Goal: Information Seeking & Learning: Learn about a topic

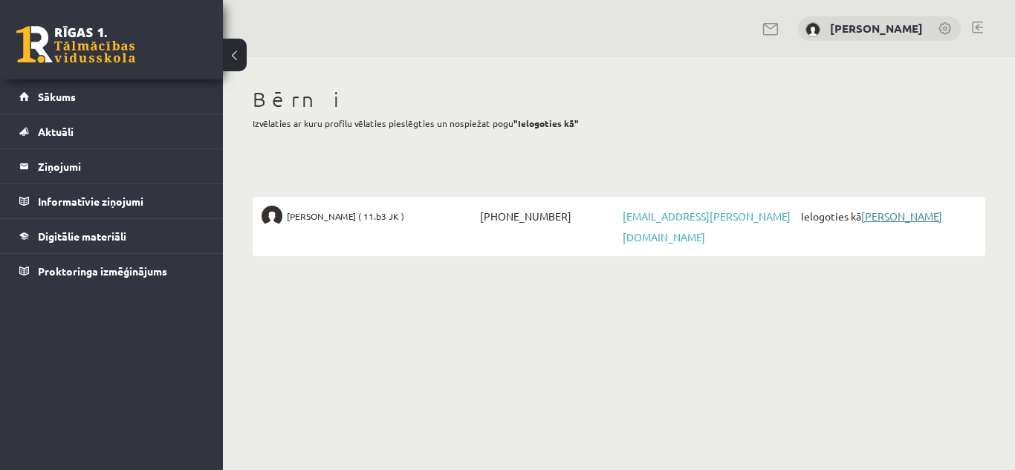
click at [892, 218] on link "[PERSON_NAME]" at bounding box center [901, 216] width 81 height 13
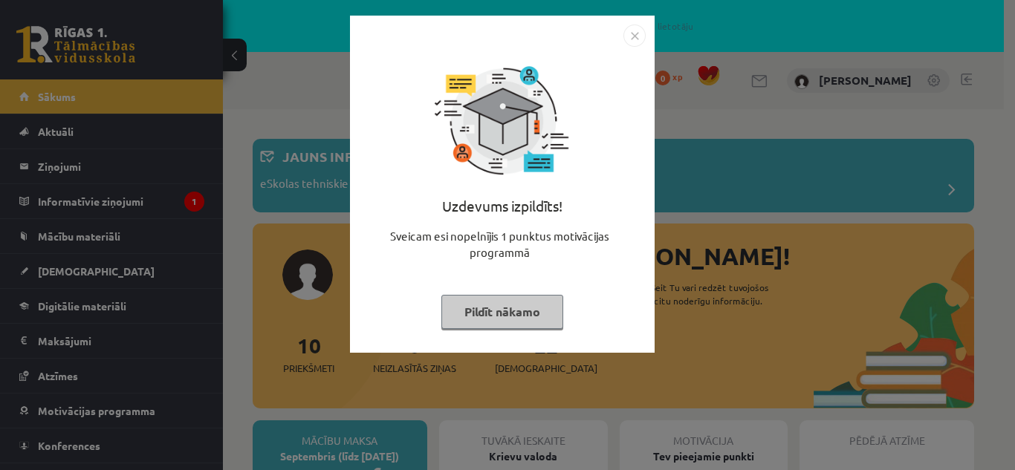
click at [639, 40] on img "Close" at bounding box center [635, 36] width 22 height 22
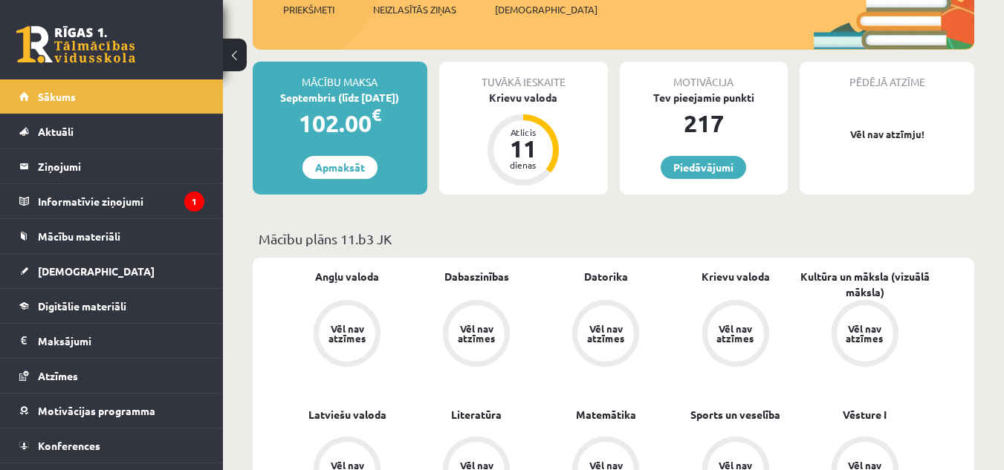
scroll to position [357, 0]
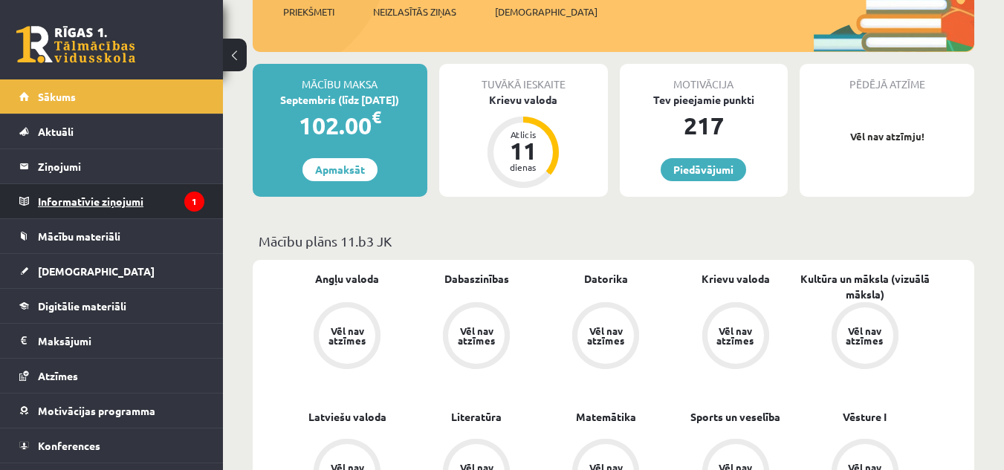
click at [106, 206] on legend "Informatīvie ziņojumi 1" at bounding box center [121, 201] width 166 height 34
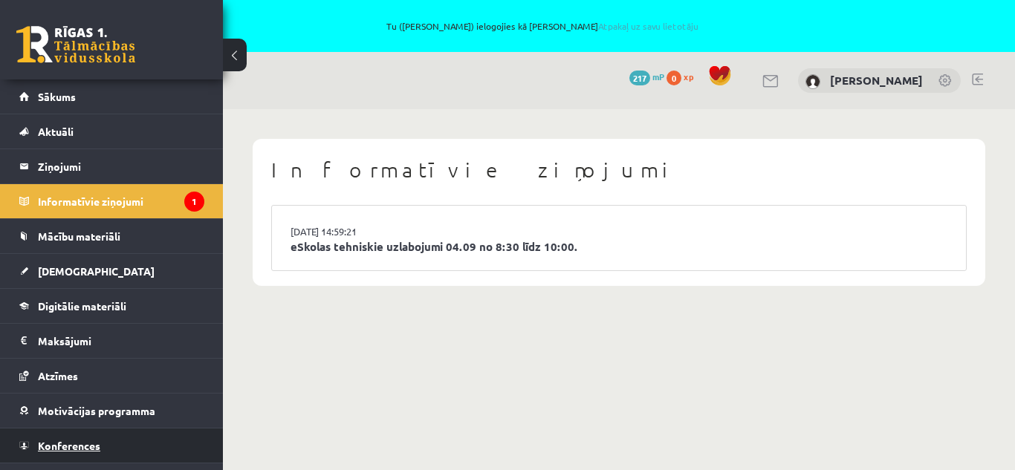
click at [97, 439] on link "Konferences" at bounding box center [111, 446] width 185 height 34
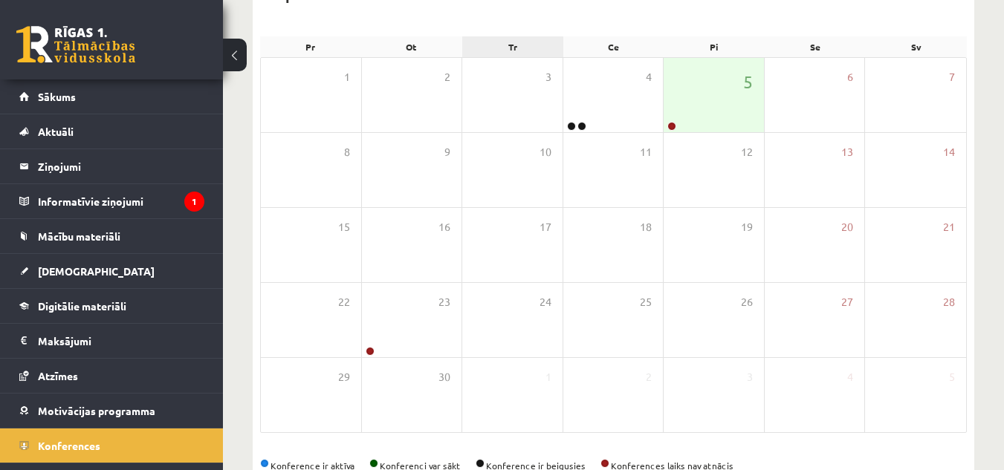
scroll to position [233, 0]
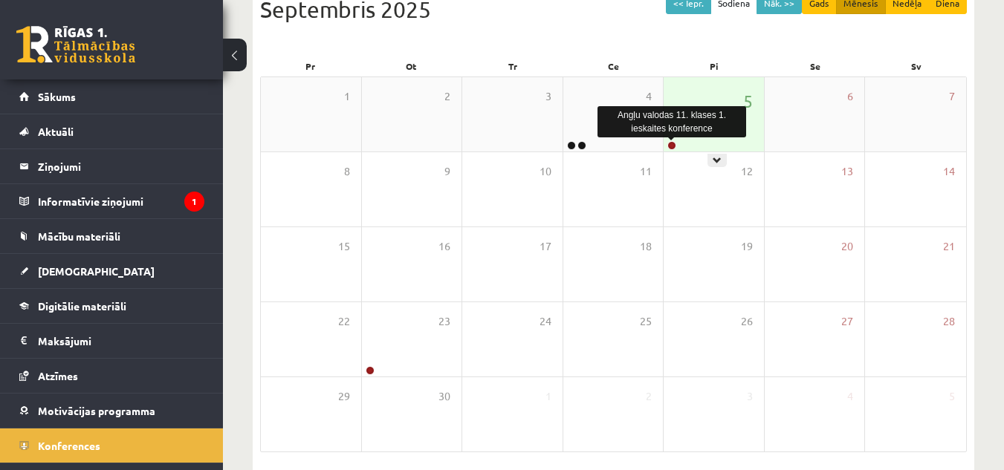
click at [673, 145] on link at bounding box center [671, 145] width 9 height 9
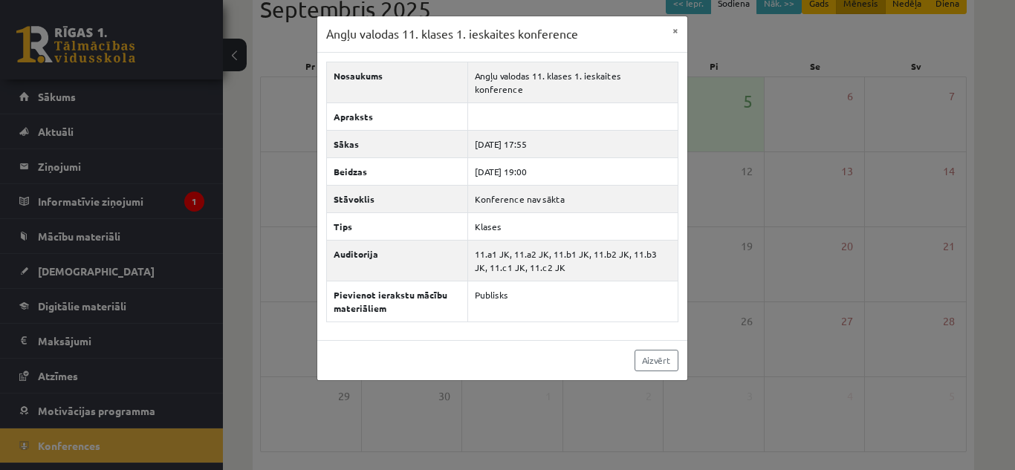
click at [798, 178] on div "Angļu valodas 11. klases 1. ieskaites konference × Nosaukums Angļu valodas 11. …" at bounding box center [507, 235] width 1015 height 470
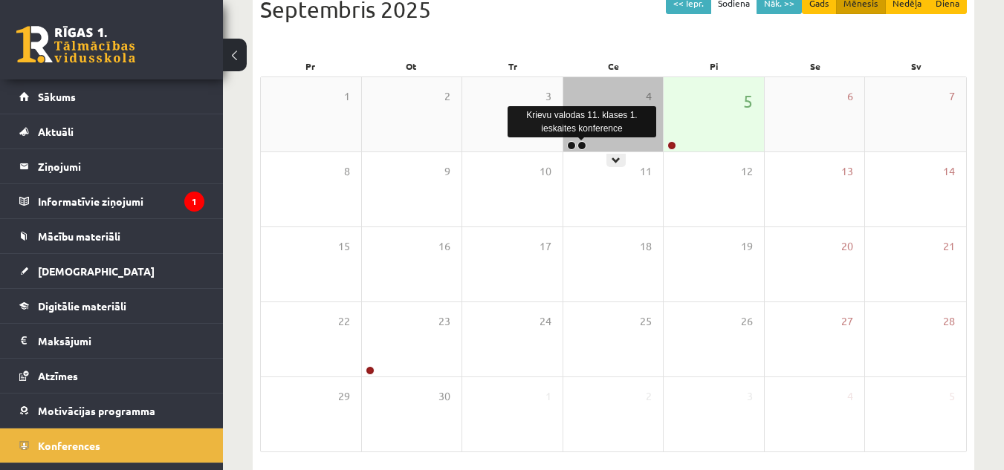
click at [583, 143] on link at bounding box center [582, 145] width 9 height 9
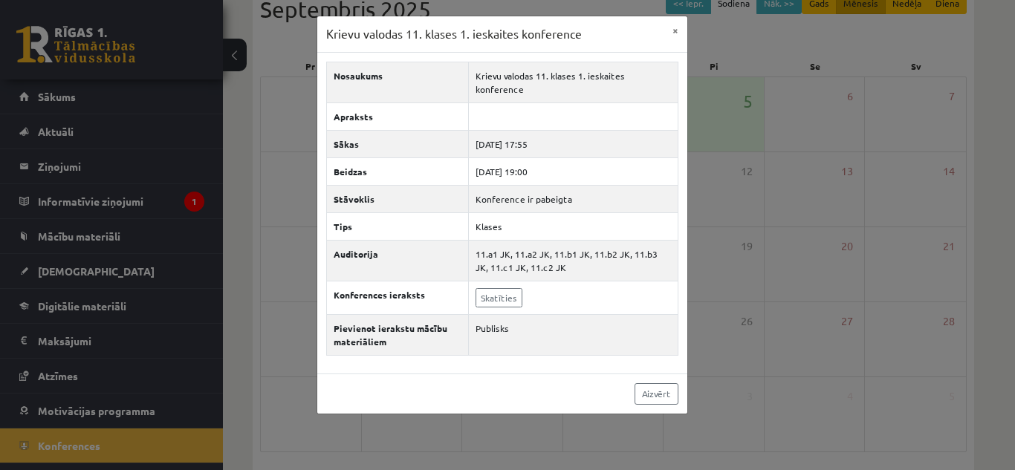
click at [695, 166] on div "Krievu valodas 11. klases 1. ieskaites konference × Nosaukums Krievu valodas 11…" at bounding box center [507, 235] width 1015 height 470
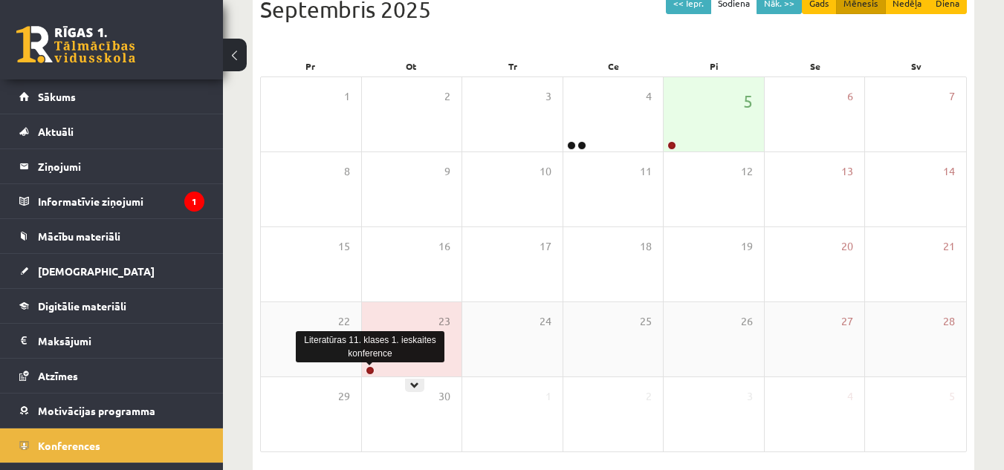
click at [369, 372] on link at bounding box center [370, 370] width 9 height 9
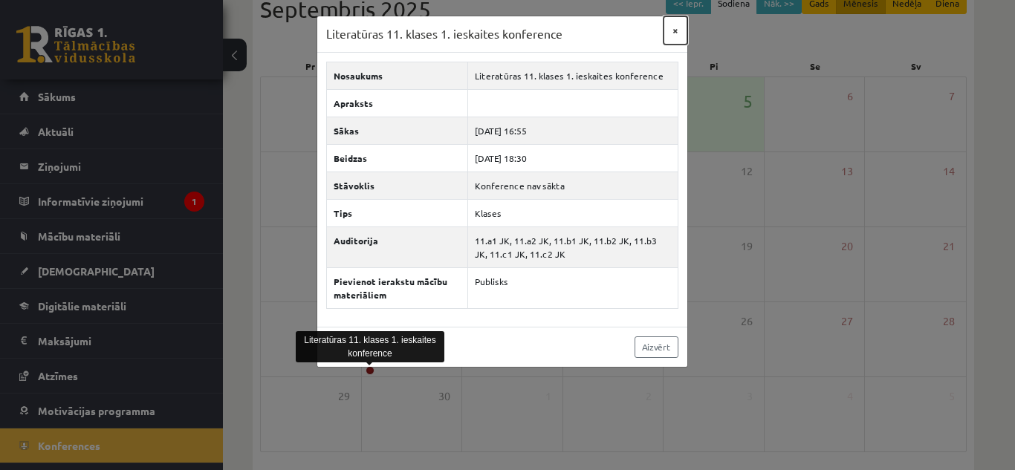
click at [675, 25] on button "×" at bounding box center [676, 30] width 24 height 28
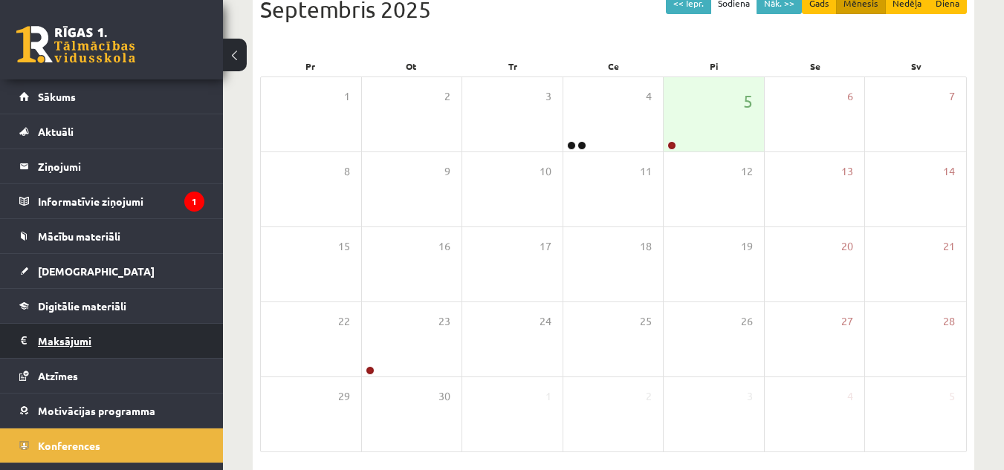
click at [87, 332] on legend "Maksājumi 0" at bounding box center [121, 341] width 166 height 34
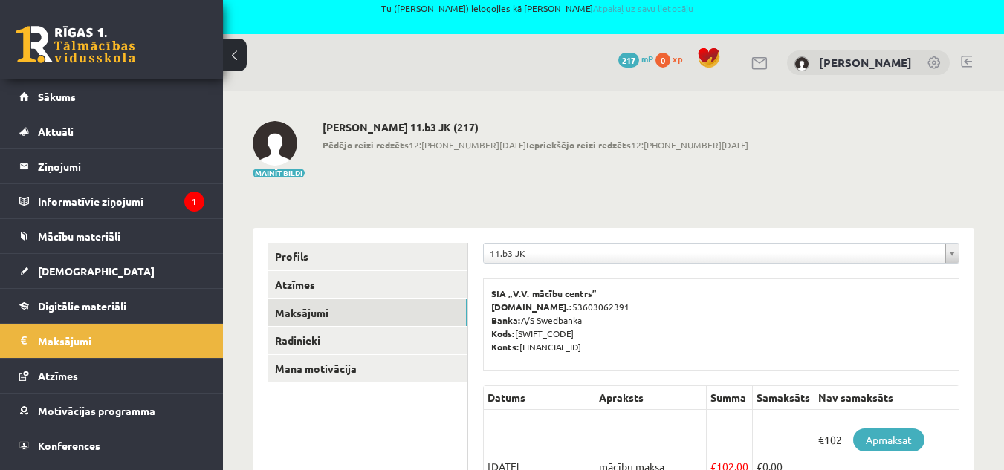
scroll to position [16, 0]
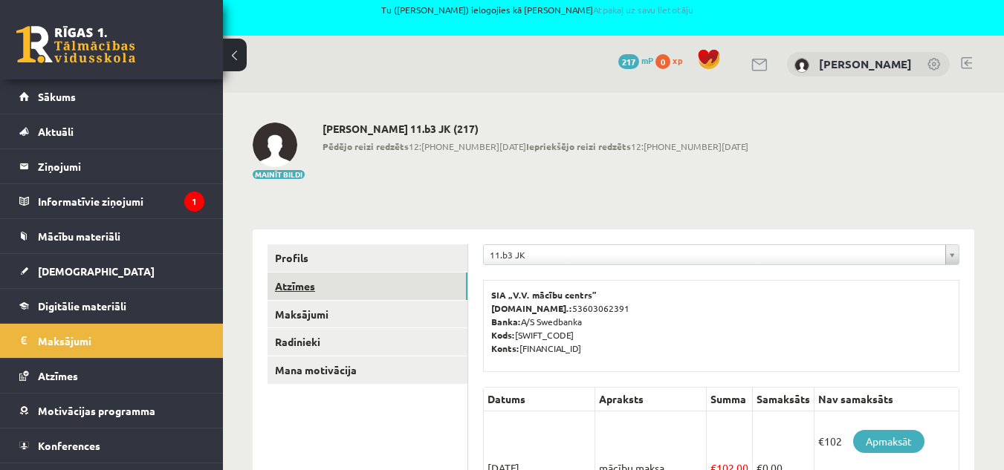
click at [315, 282] on link "Atzīmes" at bounding box center [368, 287] width 200 height 28
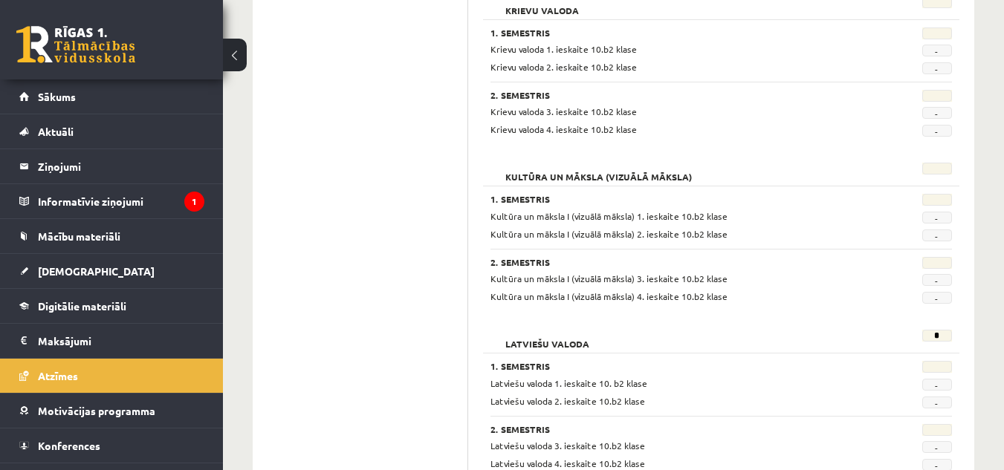
scroll to position [28, 0]
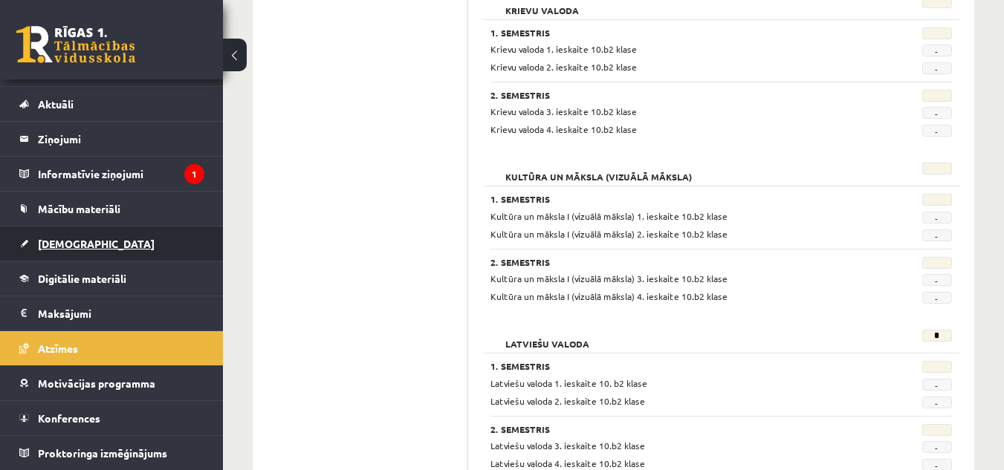
click at [78, 246] on span "[DEMOGRAPHIC_DATA]" at bounding box center [96, 243] width 117 height 13
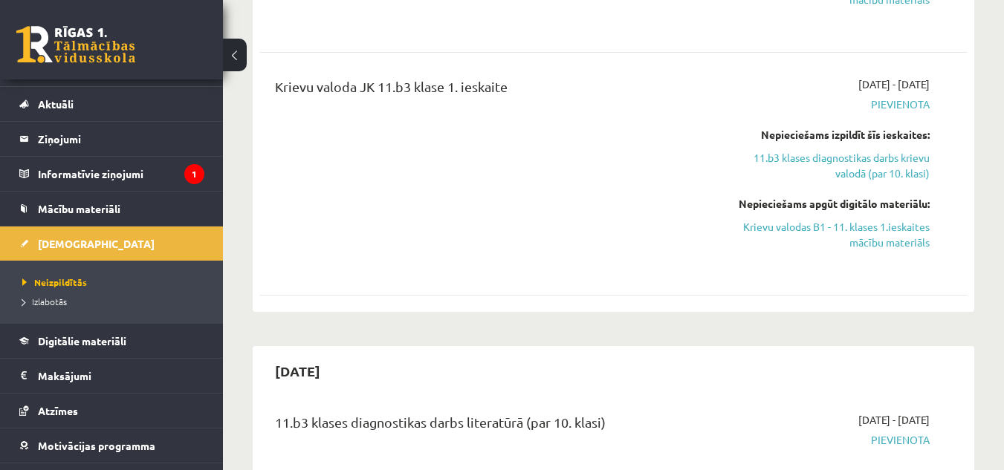
click at [517, 364] on div "2025-09-30" at bounding box center [613, 371] width 707 height 35
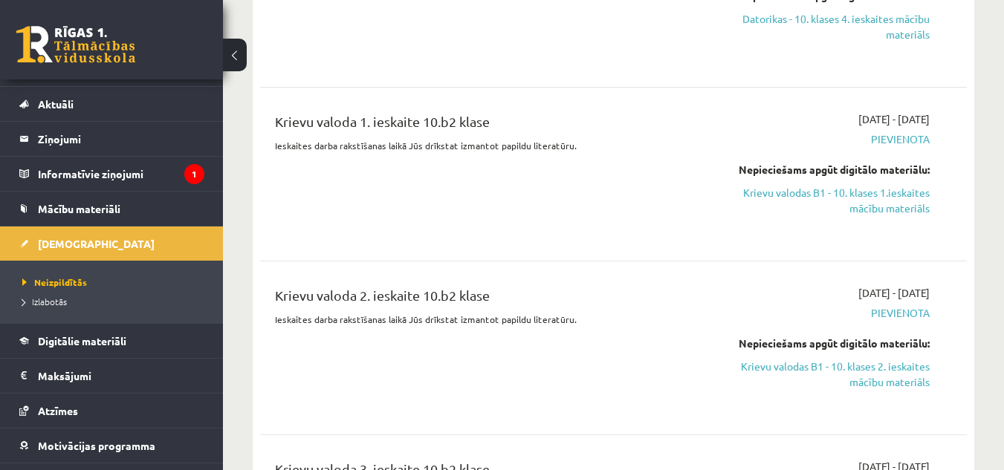
scroll to position [4411, 0]
click at [887, 187] on link "Krievu valodas B1 - 10. klases 1.ieskaites mācību materiāls" at bounding box center [828, 202] width 204 height 31
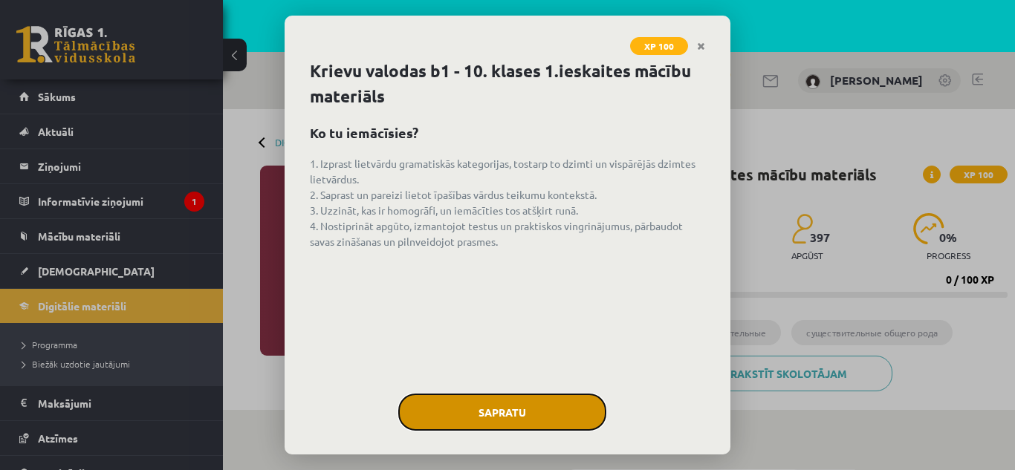
click at [498, 411] on button "Sapratu" at bounding box center [502, 412] width 208 height 37
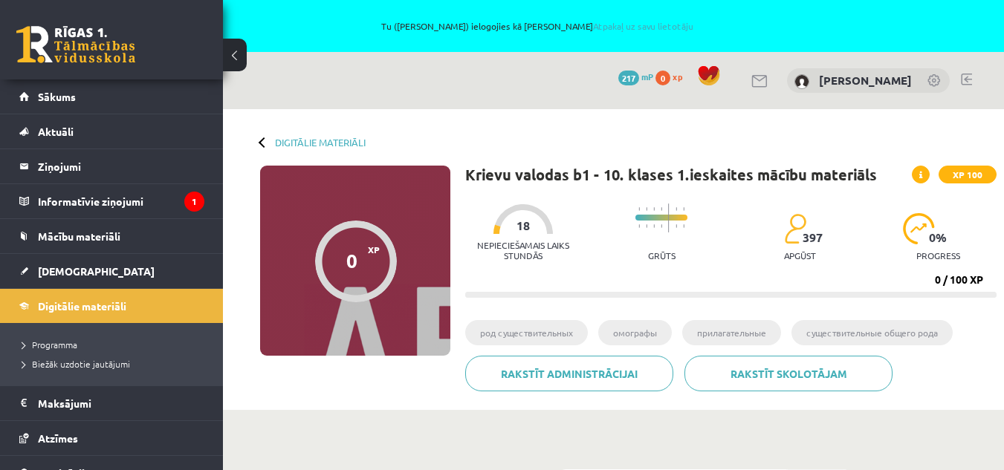
click at [354, 262] on div "0" at bounding box center [351, 261] width 11 height 22
click at [349, 262] on div "0" at bounding box center [351, 261] width 11 height 22
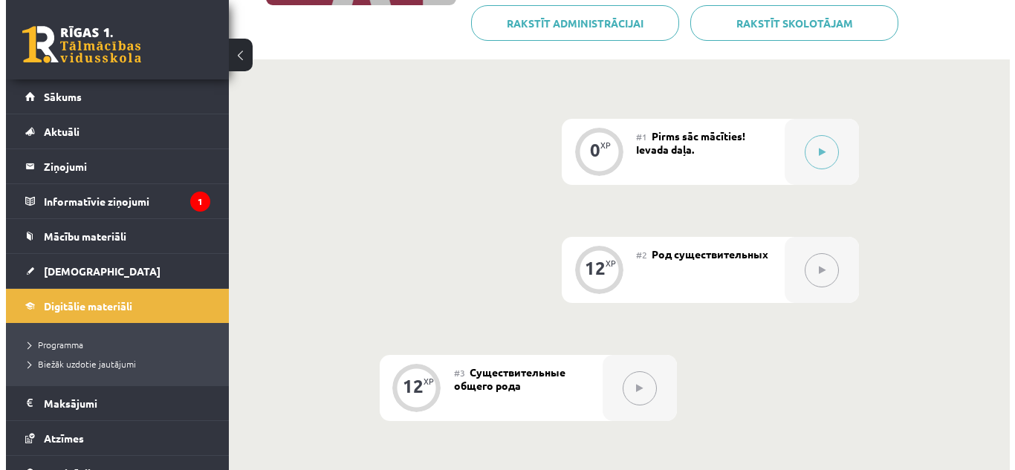
scroll to position [291, 0]
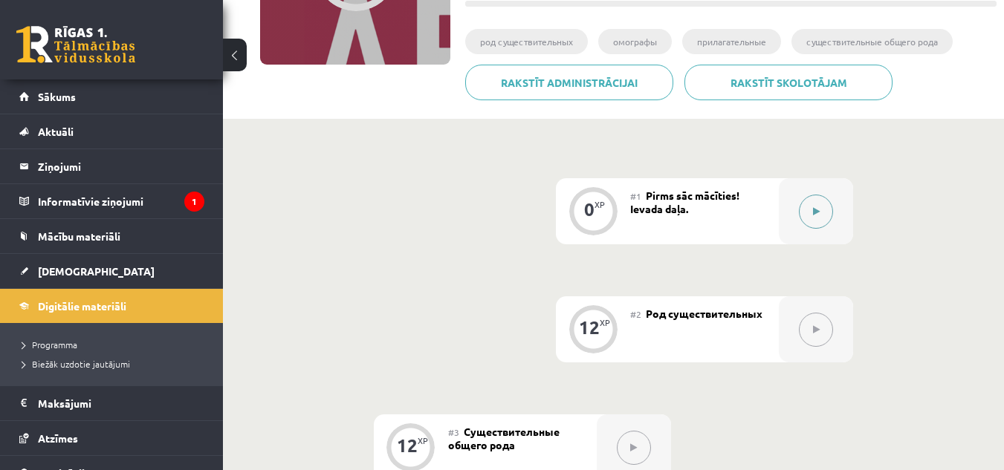
click at [817, 208] on icon at bounding box center [816, 211] width 7 height 9
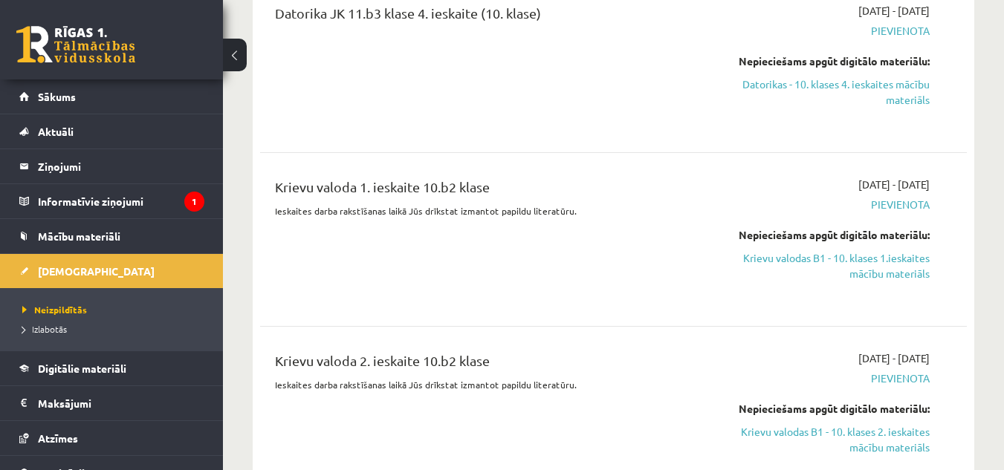
scroll to position [4370, 0]
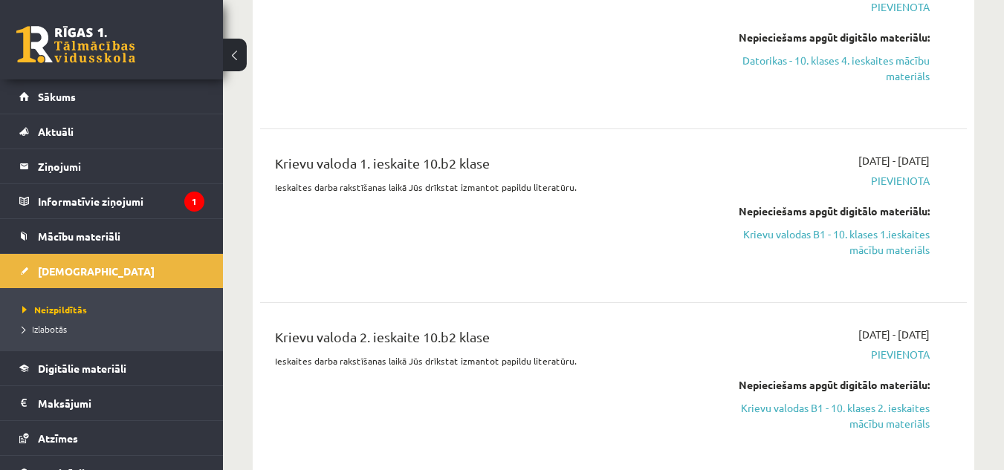
drag, startPoint x: 852, startPoint y: 197, endPoint x: 572, endPoint y: 85, distance: 301.6
click at [852, 227] on link "Krievu valodas B1 - 10. klases 1.ieskaites mācību materiāls" at bounding box center [828, 242] width 204 height 31
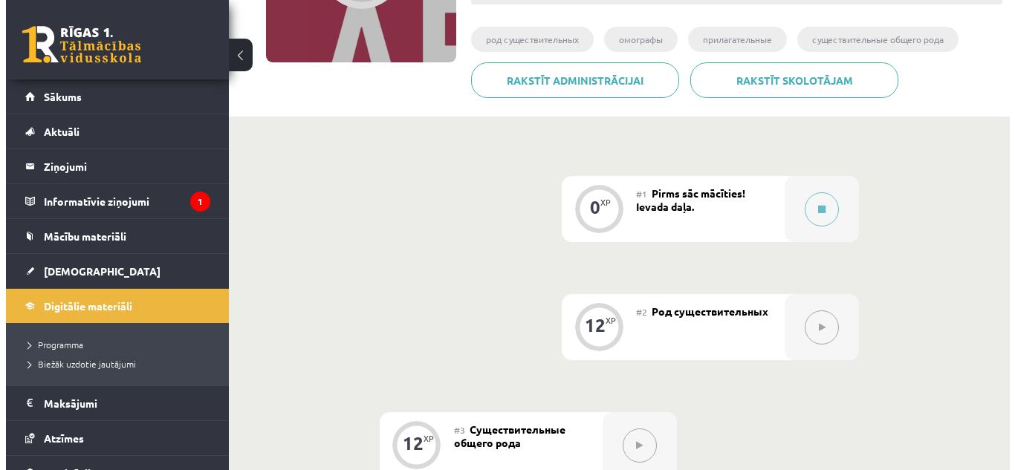
scroll to position [357, 0]
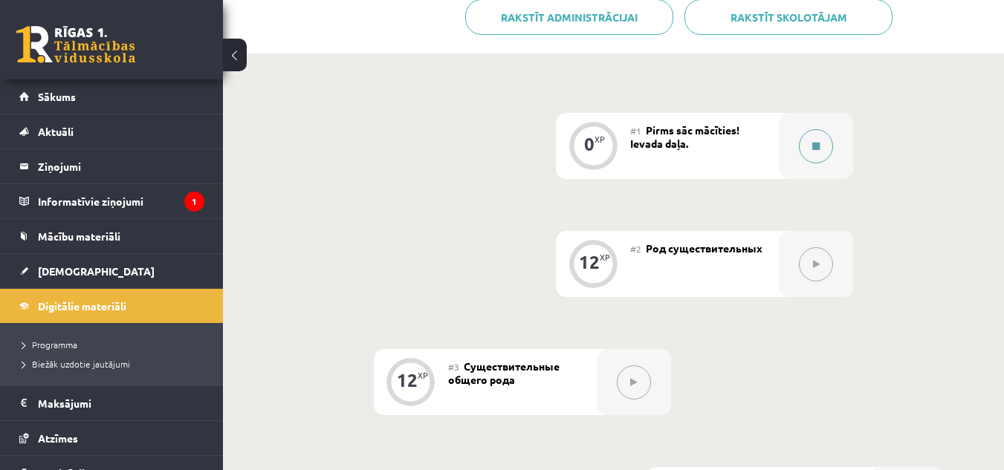
click at [819, 137] on button at bounding box center [816, 146] width 34 height 34
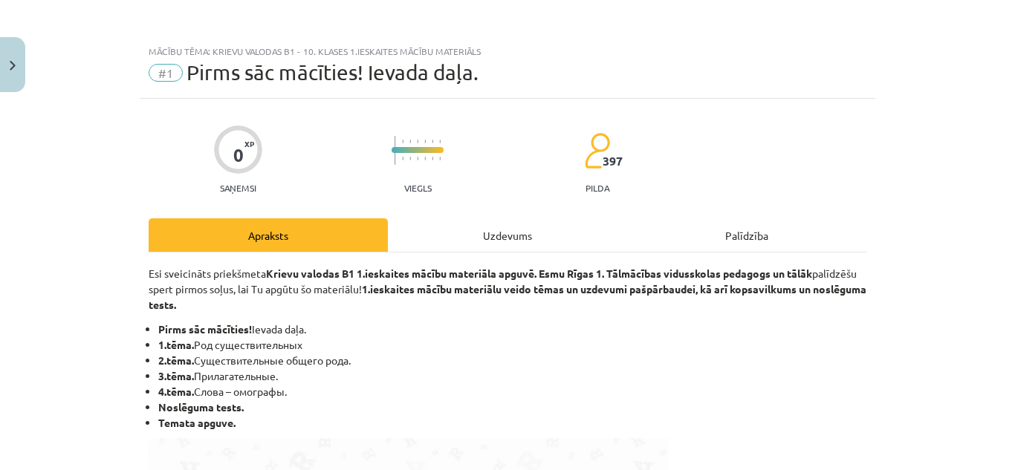
click at [494, 230] on div "Uzdevums" at bounding box center [507, 235] width 239 height 33
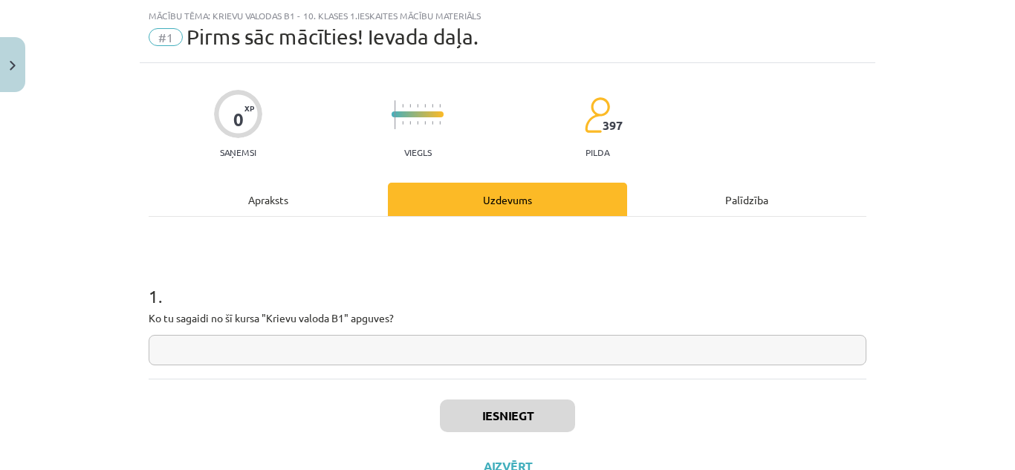
scroll to position [37, 0]
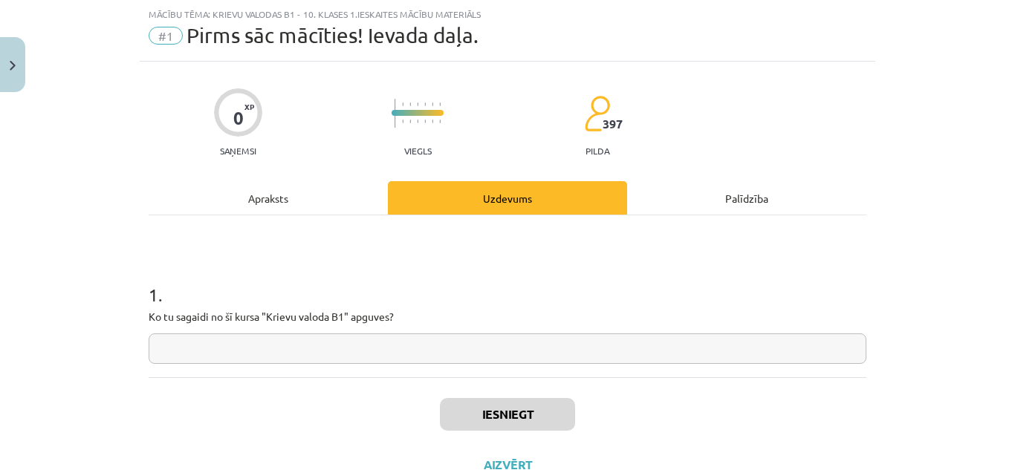
click at [832, 277] on h1 "1 ." at bounding box center [508, 282] width 718 height 46
click at [264, 346] on input "text" at bounding box center [508, 349] width 718 height 30
click at [259, 195] on div "Apraksts" at bounding box center [268, 197] width 239 height 33
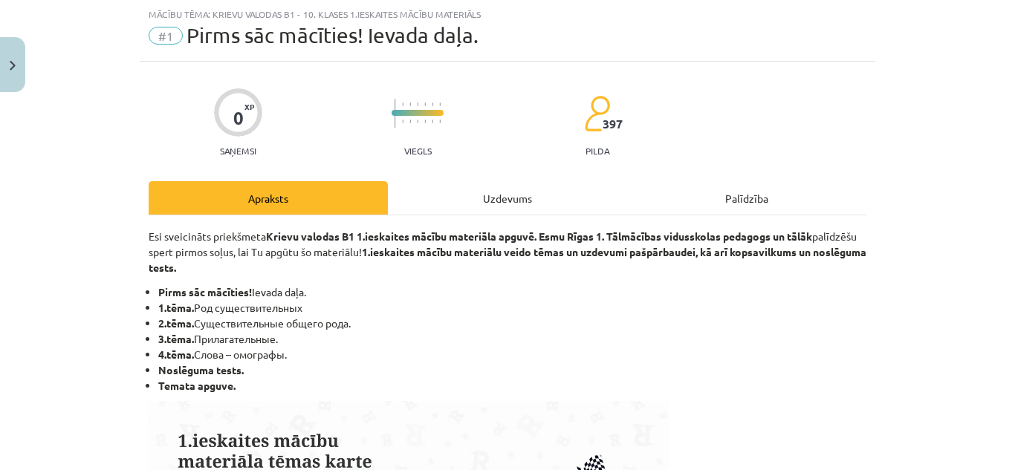
click at [879, 292] on div "Mācību tēma: Krievu valodas b1 - 10. klases 1.ieskaites mācību materiāls #1 Pir…" at bounding box center [507, 235] width 1015 height 470
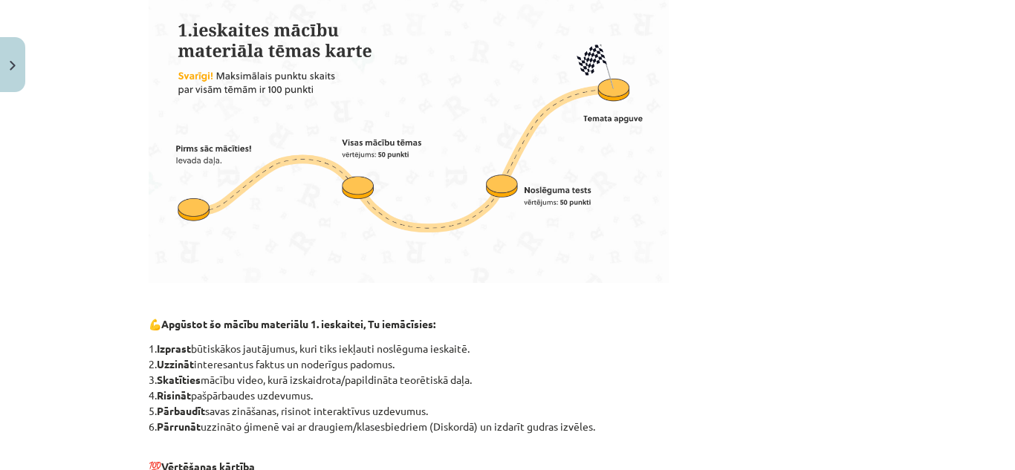
click at [719, 366] on p "1. Izprast būtiskākos jautājumus, kuri tiks iekļauti noslēguma ieskaitē. 2. Uzz…" at bounding box center [508, 388] width 718 height 94
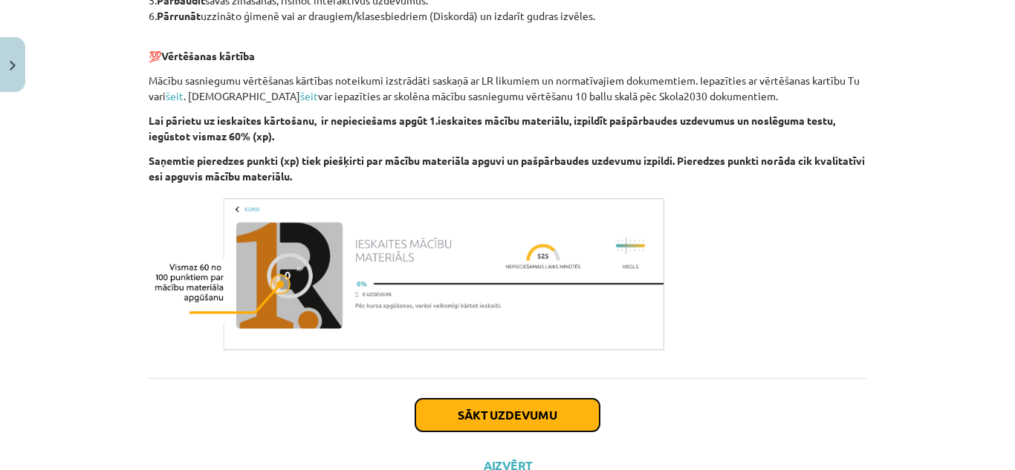
click at [500, 420] on button "Sākt uzdevumu" at bounding box center [507, 415] width 184 height 33
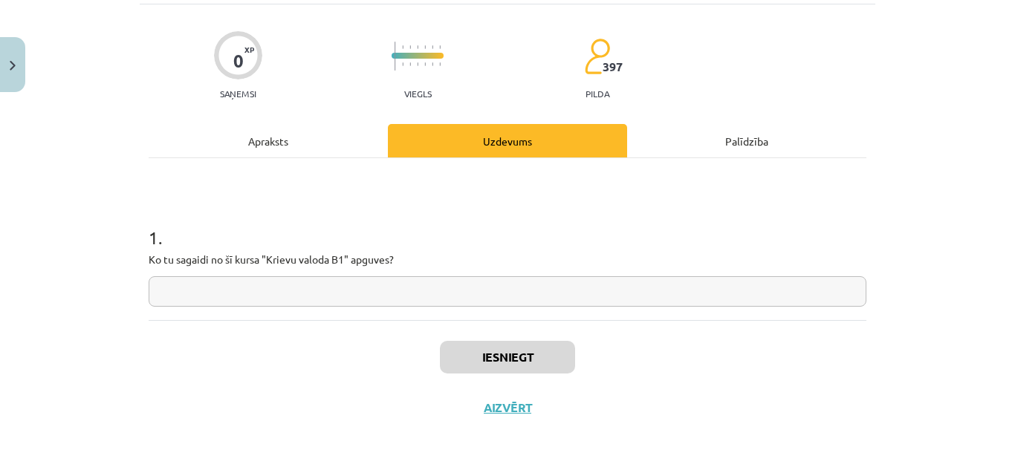
scroll to position [37, 0]
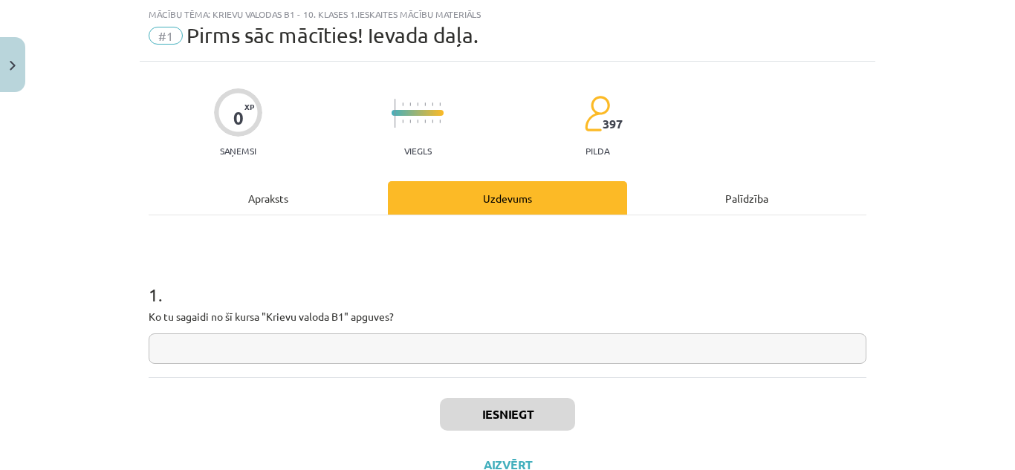
click at [282, 344] on input "text" at bounding box center [508, 349] width 718 height 30
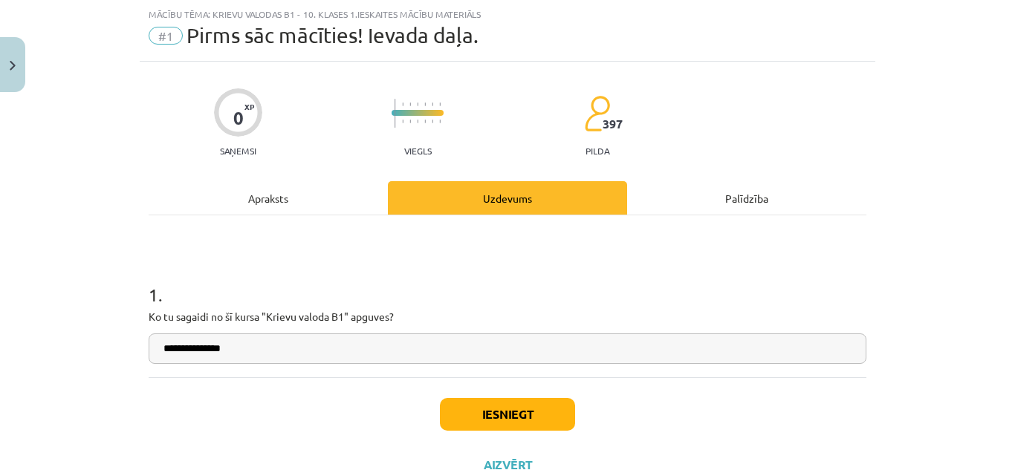
click at [190, 350] on input "**********" at bounding box center [508, 349] width 718 height 30
click at [251, 358] on input "**********" at bounding box center [508, 349] width 718 height 30
type input "*"
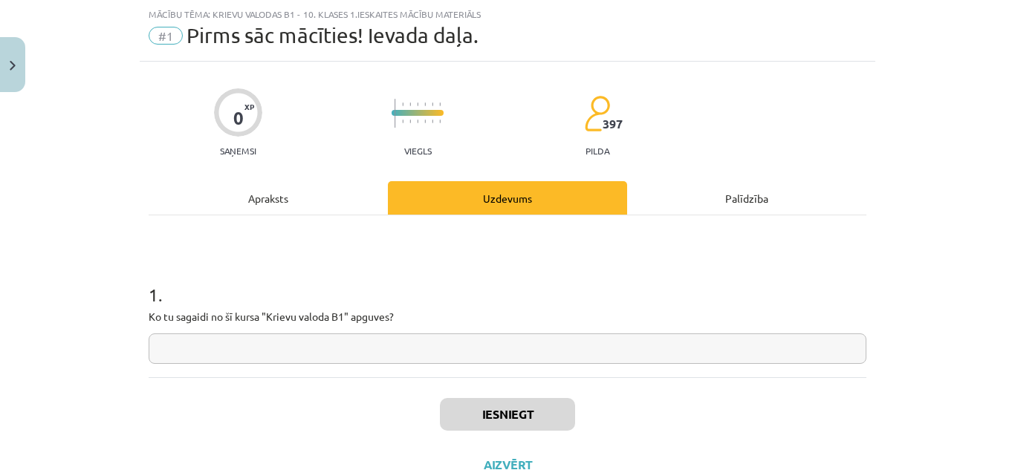
click at [702, 297] on h1 "1 ." at bounding box center [508, 282] width 718 height 46
click at [730, 202] on div "Palīdzība" at bounding box center [746, 197] width 239 height 33
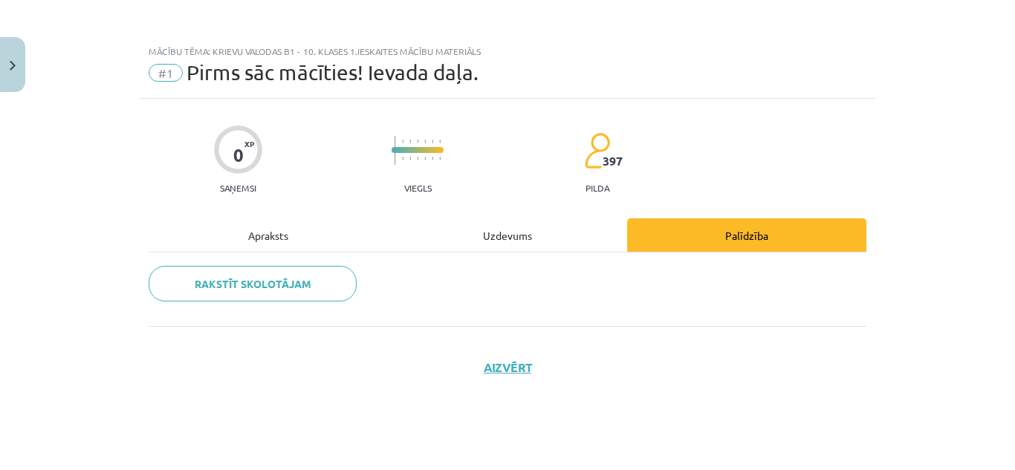
scroll to position [0, 0]
click at [512, 224] on div "Uzdevums" at bounding box center [507, 235] width 239 height 33
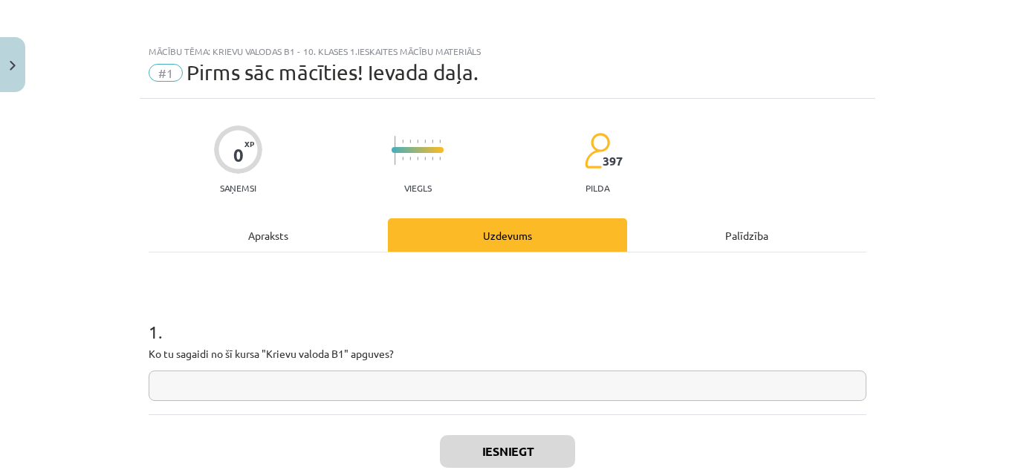
click at [271, 242] on div "Apraksts" at bounding box center [268, 235] width 239 height 33
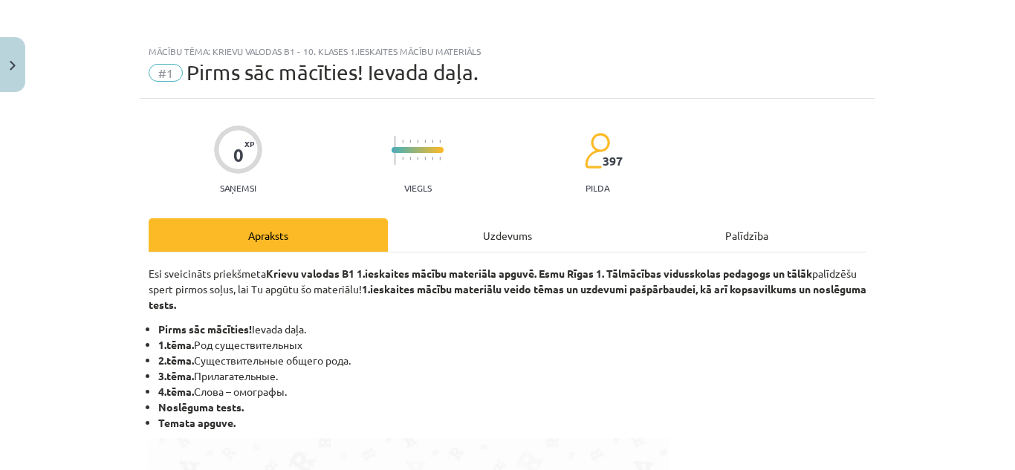
scroll to position [37, 0]
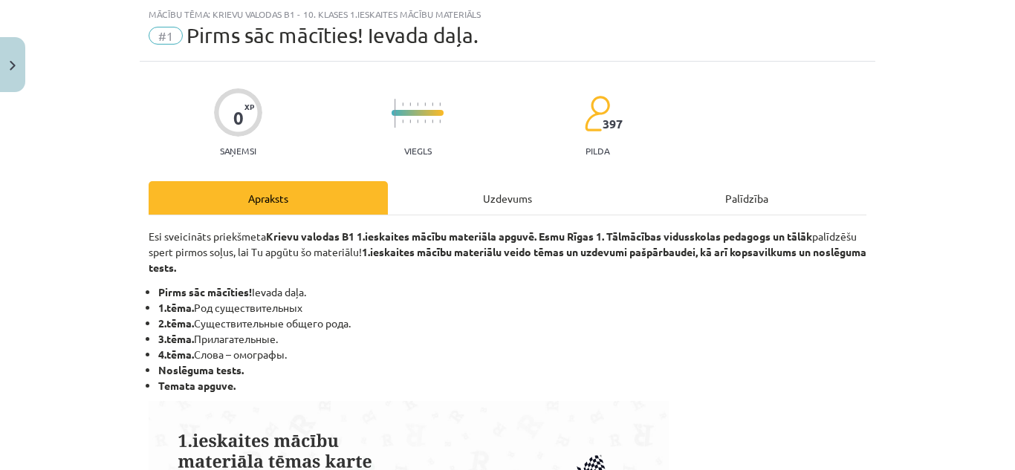
click at [455, 353] on li "4.tēma. Слова – омографы." at bounding box center [512, 355] width 708 height 16
click at [416, 332] on li "3.tēma. Прилагательные." at bounding box center [512, 340] width 708 height 16
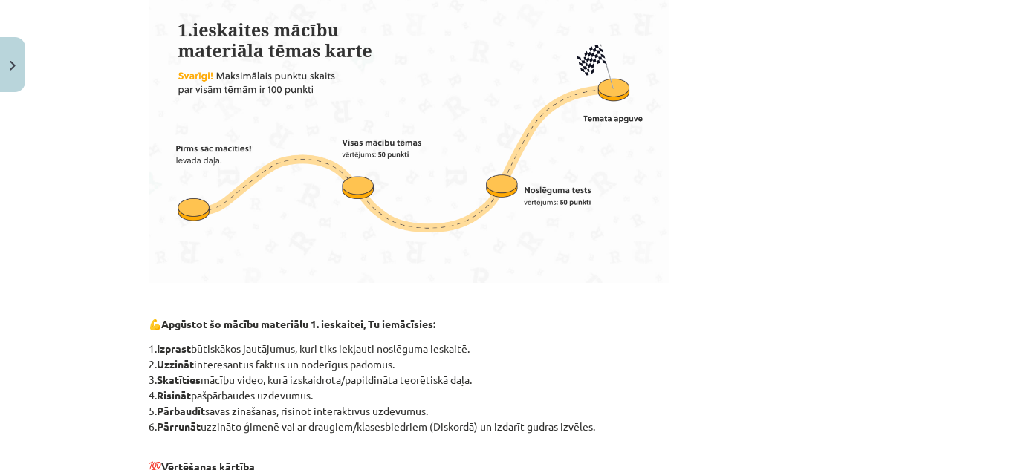
scroll to position [859, 0]
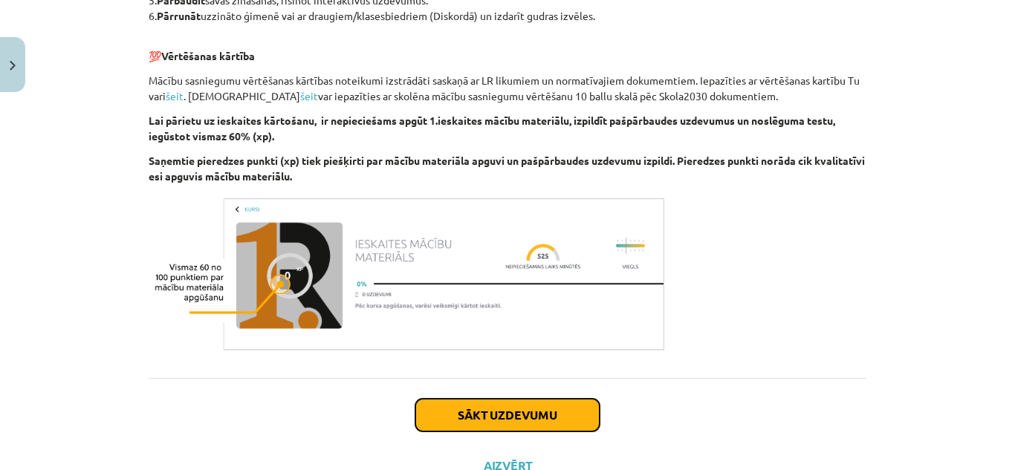
click at [502, 407] on button "Sākt uzdevumu" at bounding box center [507, 415] width 184 height 33
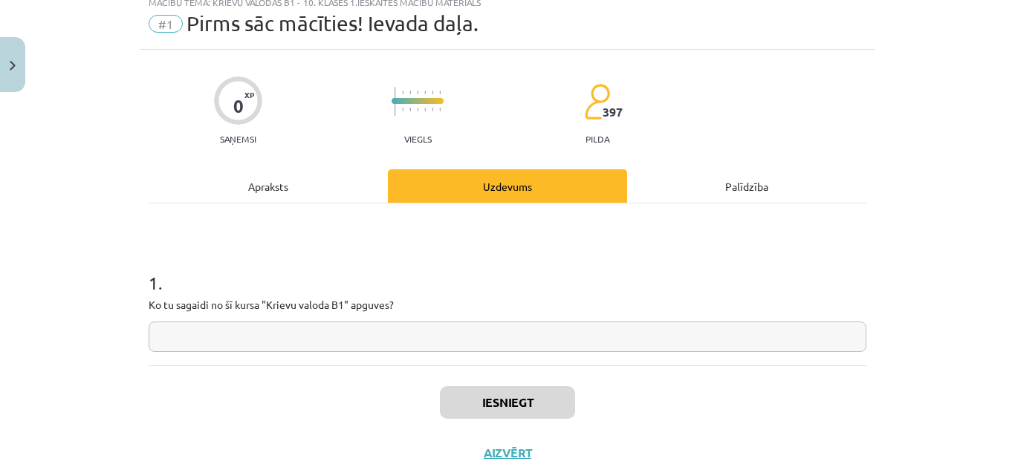
scroll to position [37, 0]
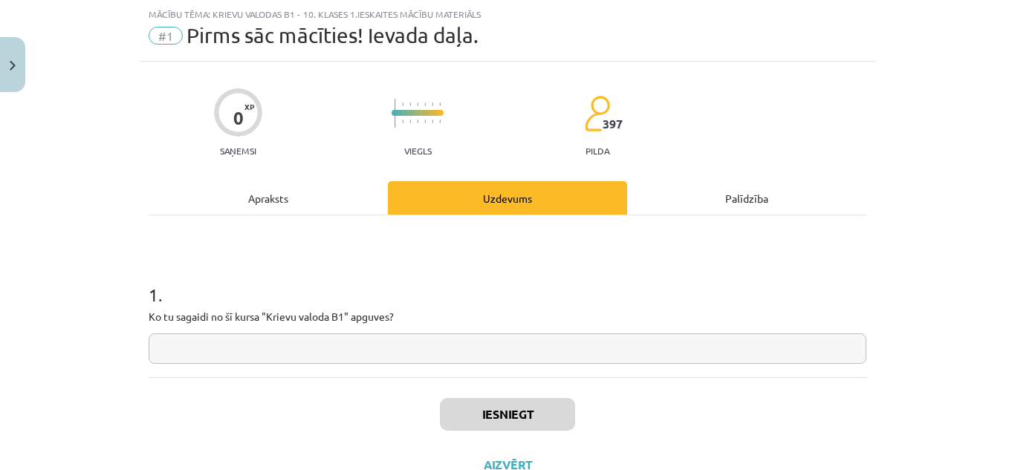
click at [274, 346] on input "text" at bounding box center [508, 349] width 718 height 30
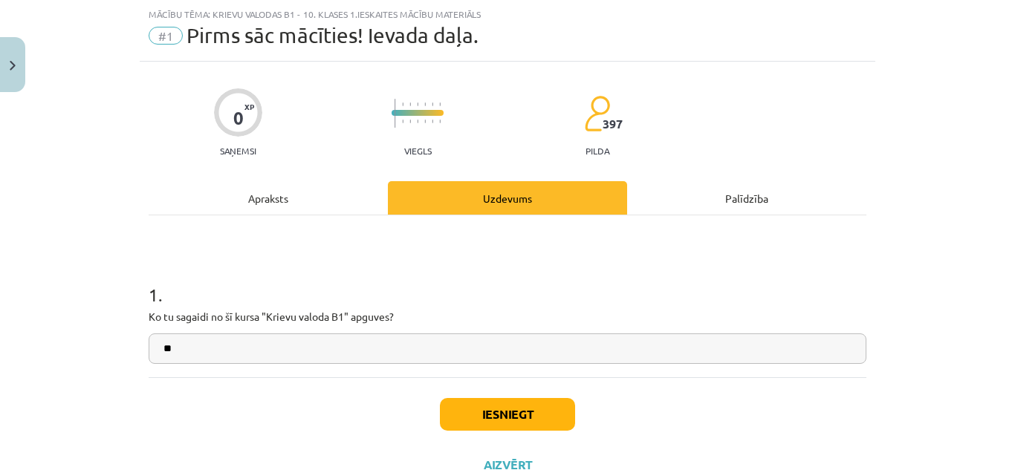
type input "*"
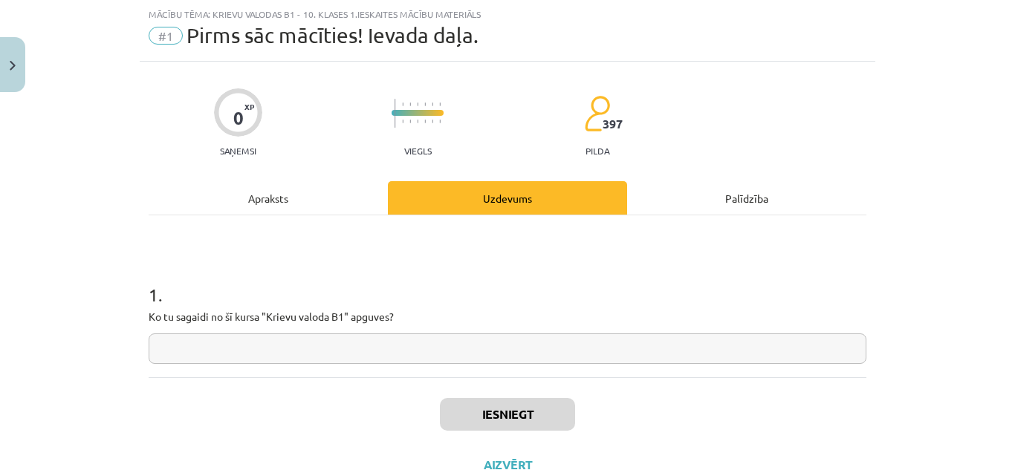
click at [225, 347] on input "text" at bounding box center [508, 349] width 718 height 30
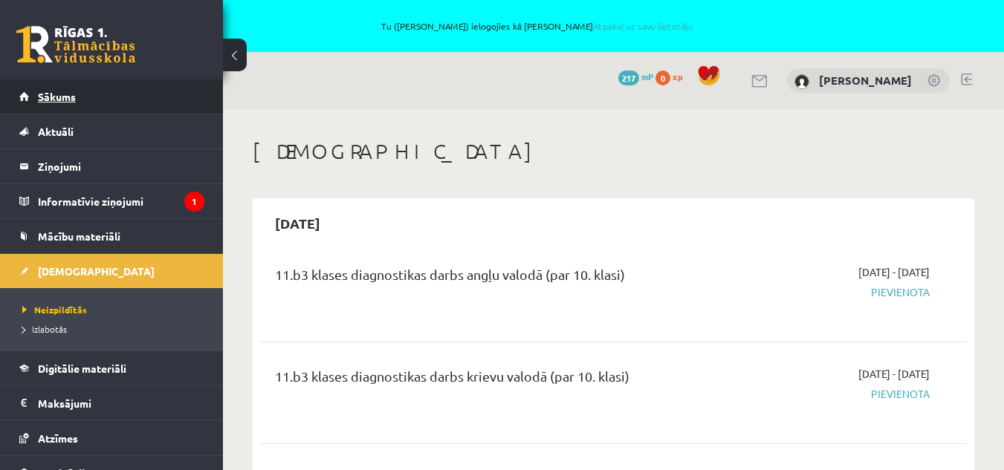
click at [82, 102] on link "Sākums" at bounding box center [111, 97] width 185 height 34
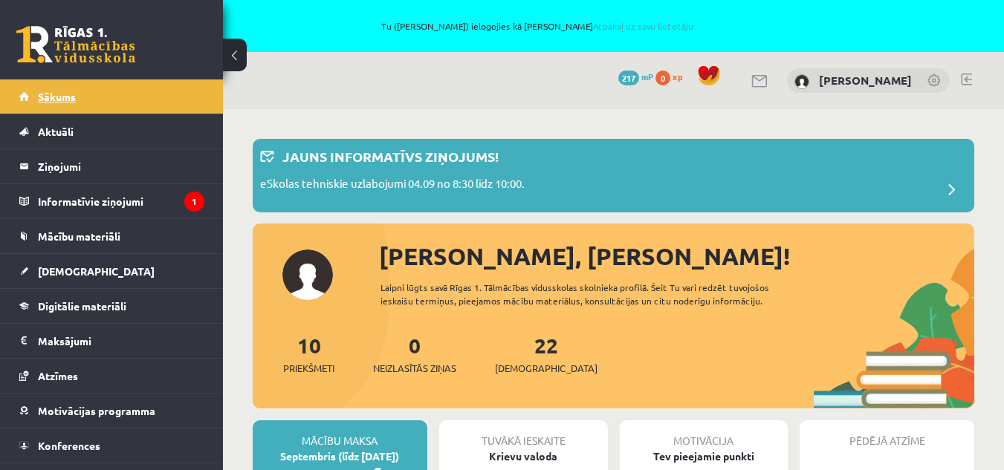
click at [89, 97] on link "Sākums" at bounding box center [111, 97] width 185 height 34
click at [878, 83] on link "[PERSON_NAME]" at bounding box center [865, 80] width 93 height 15
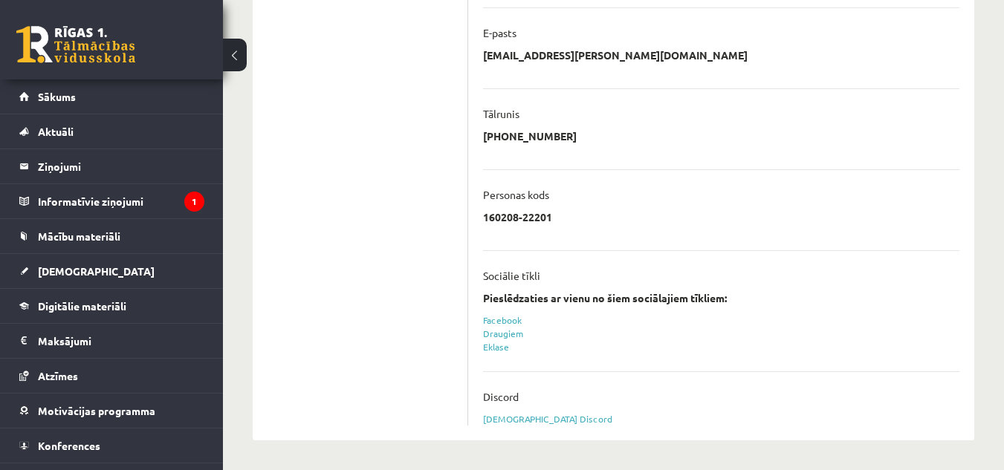
scroll to position [67, 0]
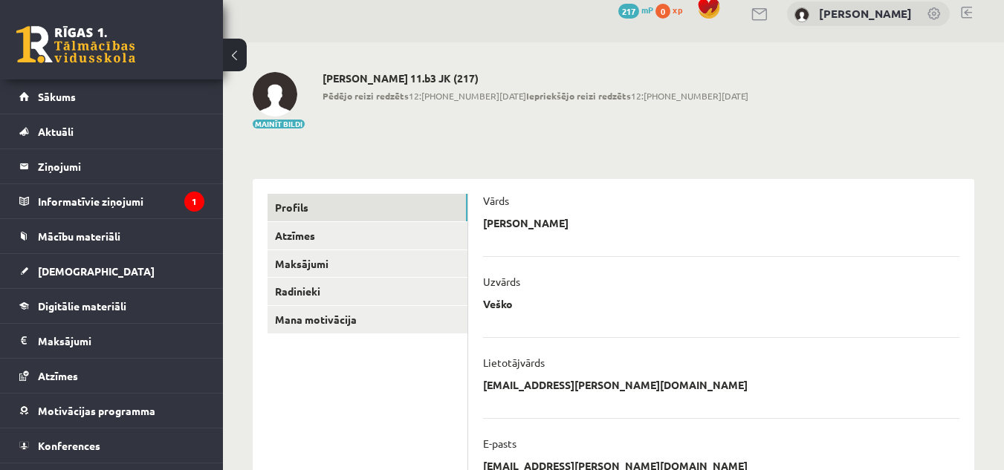
click at [963, 16] on link at bounding box center [966, 13] width 11 height 12
